Goal: Task Accomplishment & Management: Use online tool/utility

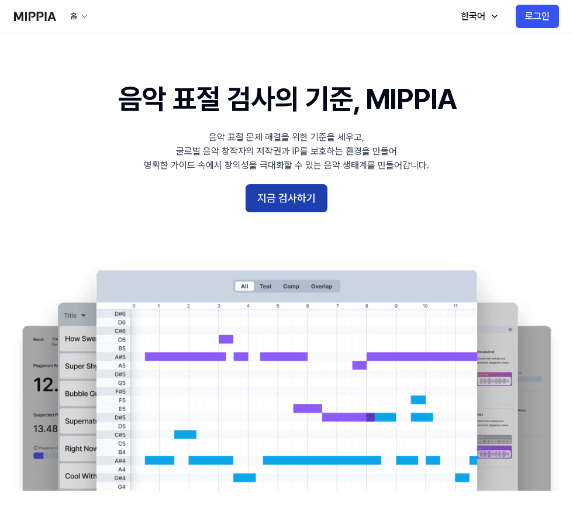
click at [283, 195] on button "지금 검사하기" at bounding box center [287, 198] width 82 height 28
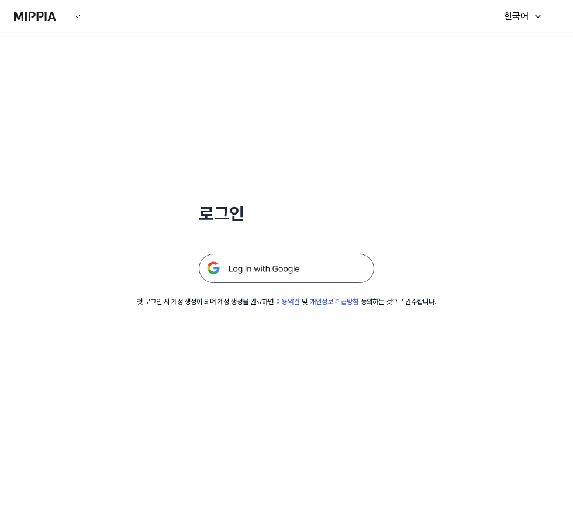
click at [284, 268] on img at bounding box center [286, 268] width 175 height 29
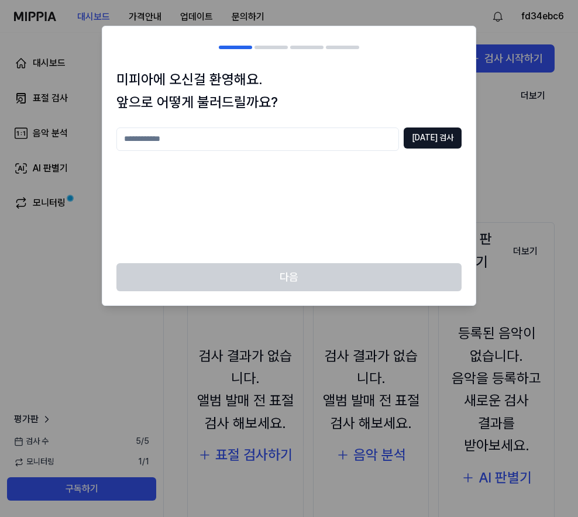
click at [151, 155] on div "중복 검사" at bounding box center [288, 188] width 345 height 122
click at [155, 150] on input "text" at bounding box center [257, 138] width 282 height 23
type input "*"
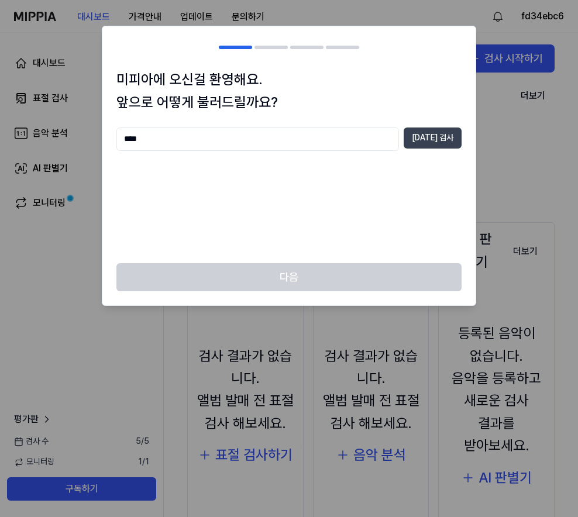
type input "****"
click at [460, 136] on button "중복 검사" at bounding box center [432, 137] width 58 height 21
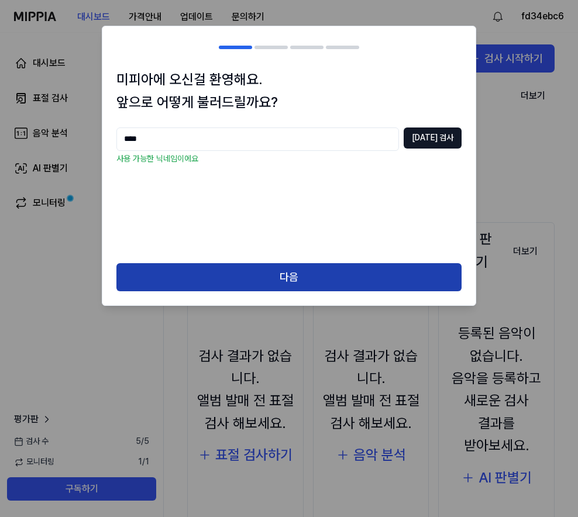
click at [372, 269] on button "다음" at bounding box center [288, 277] width 345 height 28
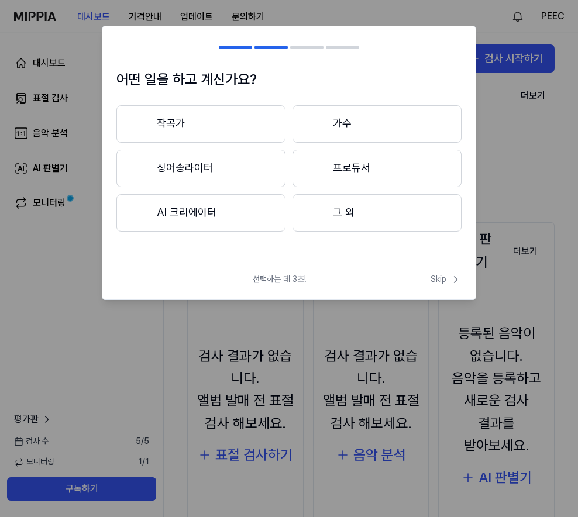
click at [217, 121] on button "작곡가" at bounding box center [200, 123] width 169 height 37
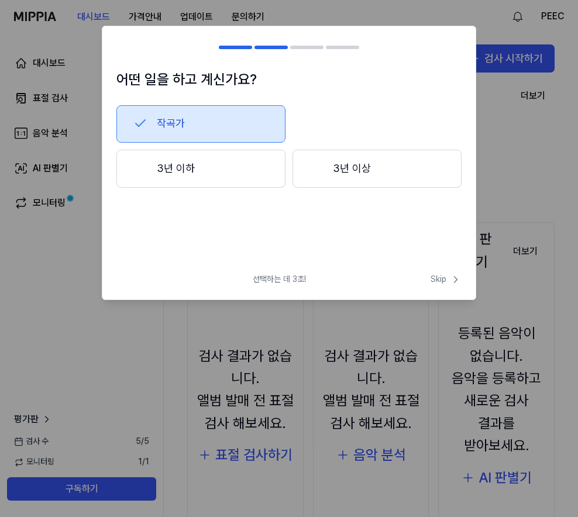
click at [258, 169] on button "3년 이하" at bounding box center [200, 169] width 169 height 39
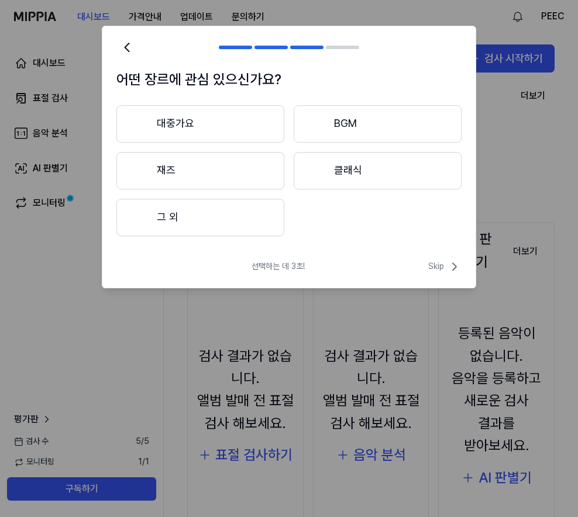
click at [261, 123] on button "대중가요" at bounding box center [200, 123] width 168 height 37
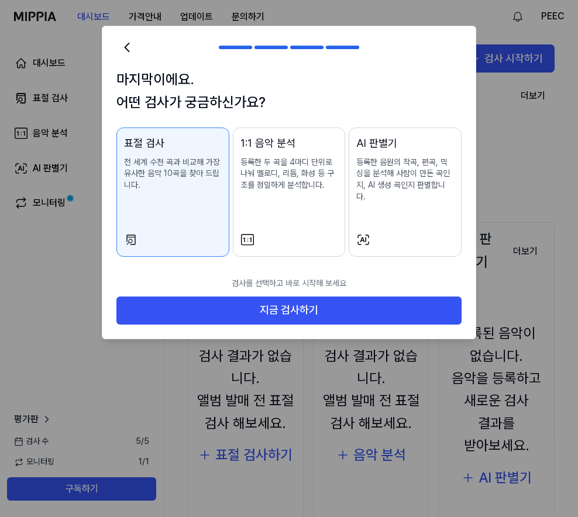
click at [306, 211] on div "1:1 음악 분석 등록한 두 곡을 4마디 단위로 나눠 멜로디, 리듬, 화성 등 구조를 정밀하게 분석합니다." at bounding box center [289, 174] width 98 height 79
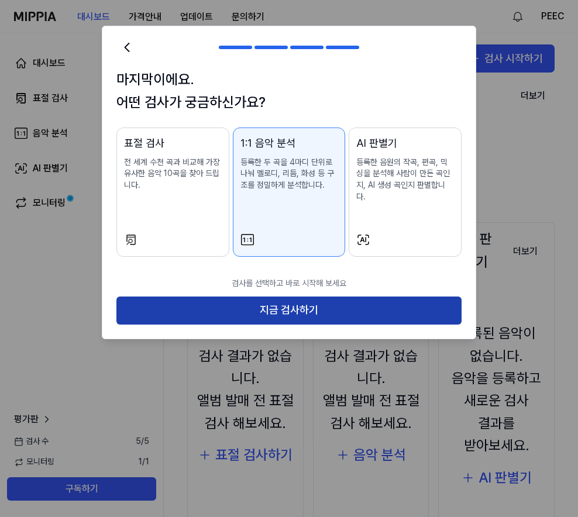
click at [312, 298] on button "지금 검사하기" at bounding box center [288, 310] width 345 height 28
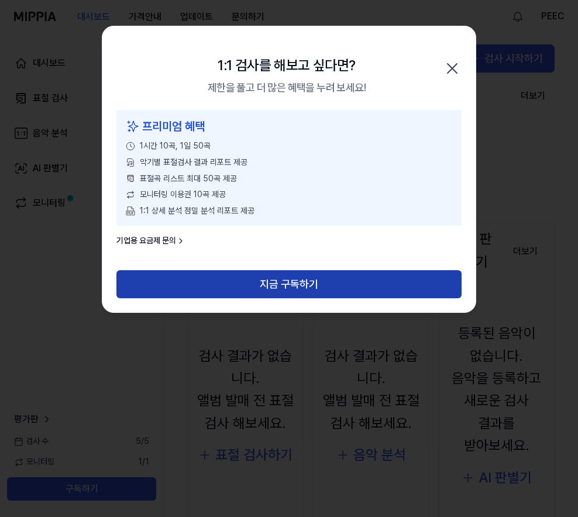
click at [313, 281] on button "지금 구독하기" at bounding box center [288, 284] width 345 height 28
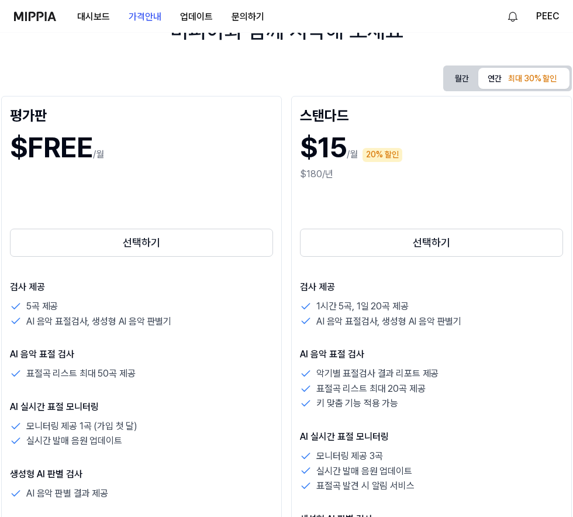
scroll to position [117, 0]
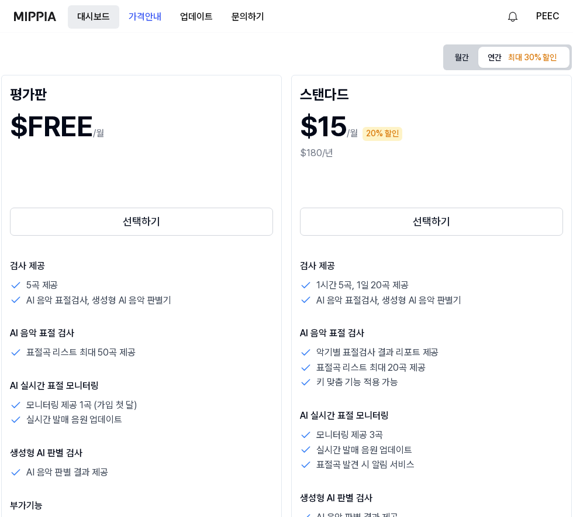
click at [109, 23] on button "대시보드" at bounding box center [93, 16] width 51 height 23
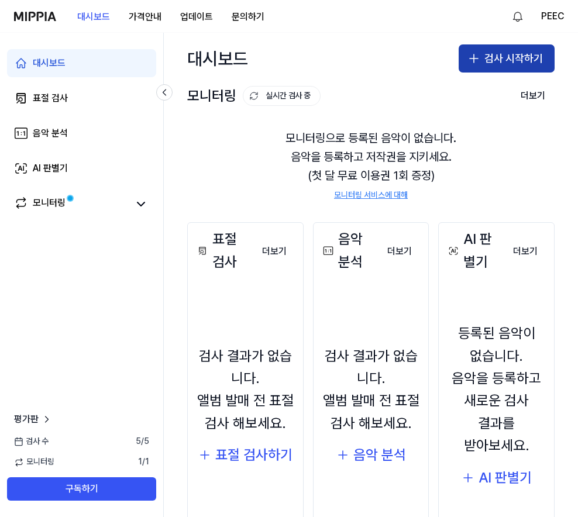
click at [506, 50] on button "검사 시작하기" at bounding box center [506, 58] width 96 height 28
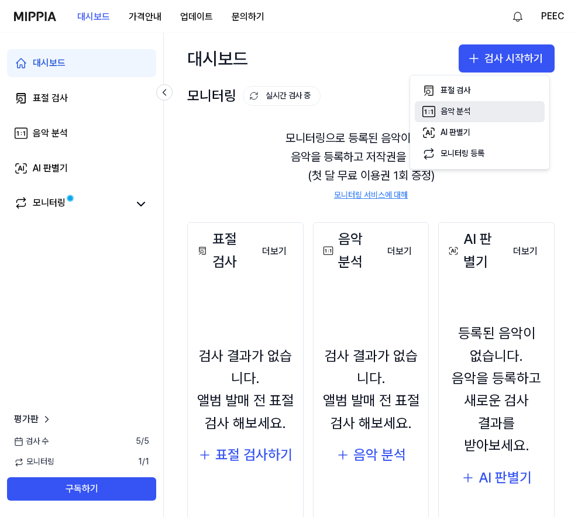
click at [469, 113] on div "음악 분석" at bounding box center [455, 112] width 30 height 12
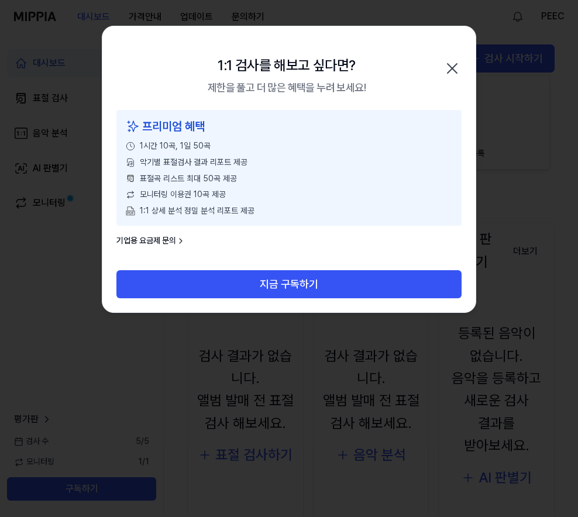
click at [450, 71] on icon "button" at bounding box center [451, 68] width 9 height 9
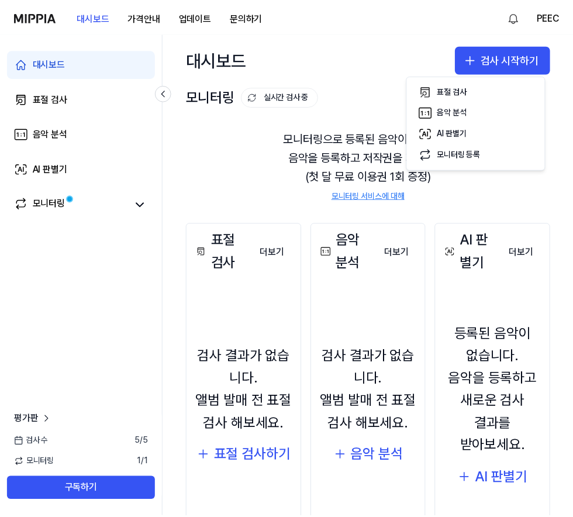
scroll to position [117, 0]
